Goal: Information Seeking & Learning: Learn about a topic

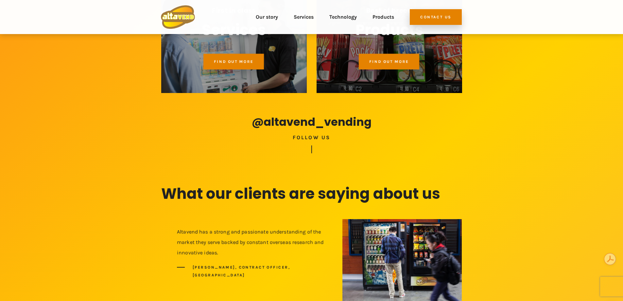
scroll to position [491, 0]
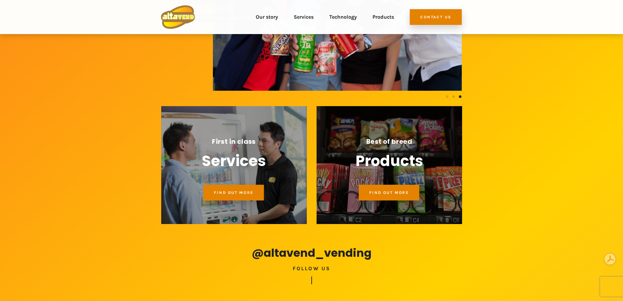
click at [396, 193] on span "Find out more" at bounding box center [389, 192] width 40 height 5
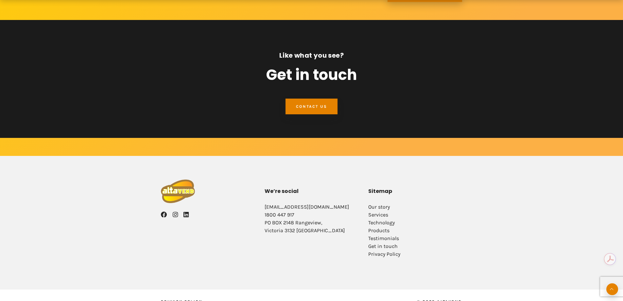
scroll to position [881, 0]
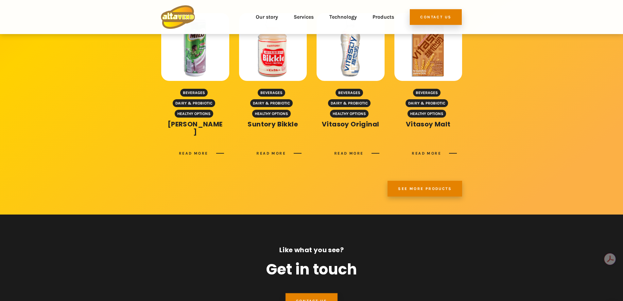
click at [428, 181] on link "See more products" at bounding box center [425, 189] width 75 height 16
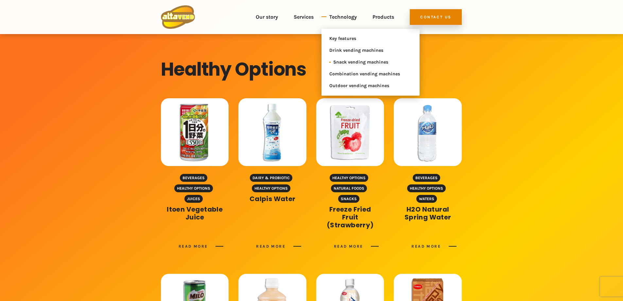
click at [351, 59] on span "Snack vending machines" at bounding box center [368, 62] width 71 height 8
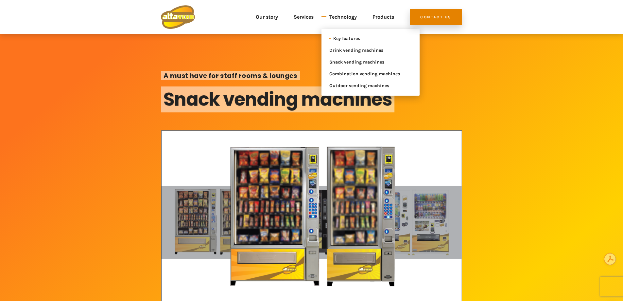
click at [350, 39] on span "Key features" at bounding box center [368, 39] width 71 height 8
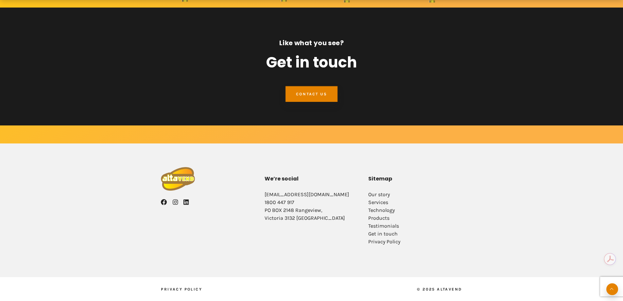
scroll to position [1342, 0]
